Goal: Check status: Check status

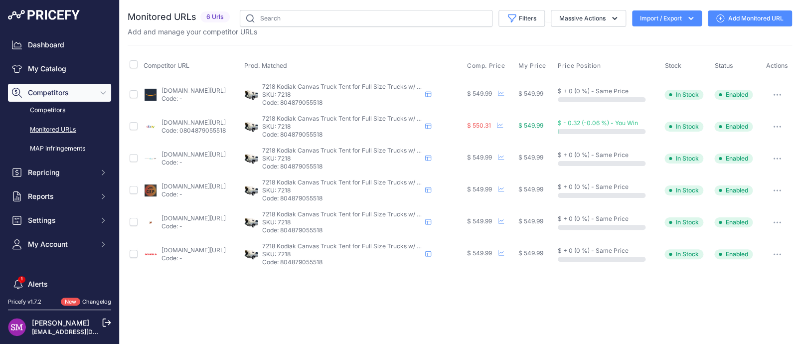
click at [190, 120] on link "[DOMAIN_NAME][URL]" at bounding box center [193, 122] width 64 height 7
click at [777, 128] on button "button" at bounding box center [777, 127] width 20 height 14
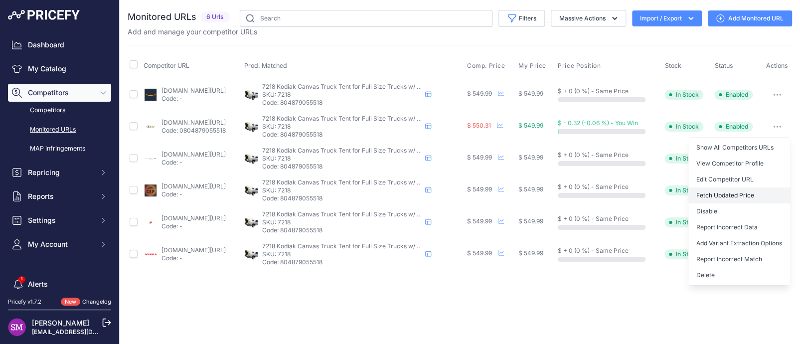
click at [745, 194] on button "Fetch Updated Price" at bounding box center [739, 195] width 102 height 16
